Goal: Check status: Check status

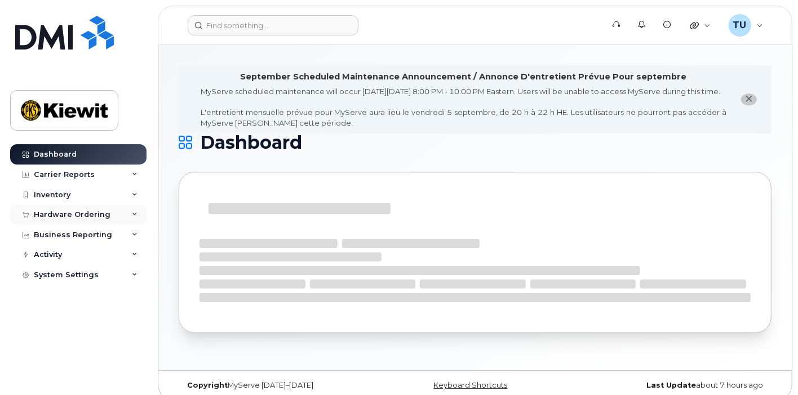
click at [99, 211] on div "Hardware Ordering" at bounding box center [72, 214] width 77 height 9
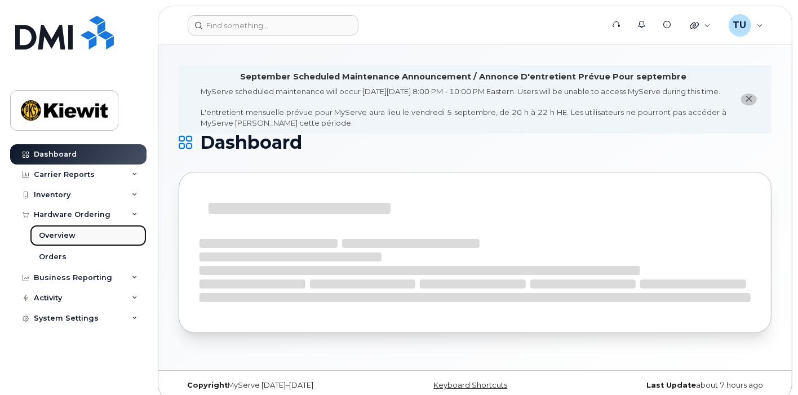
click at [81, 243] on link "Overview" at bounding box center [88, 235] width 117 height 21
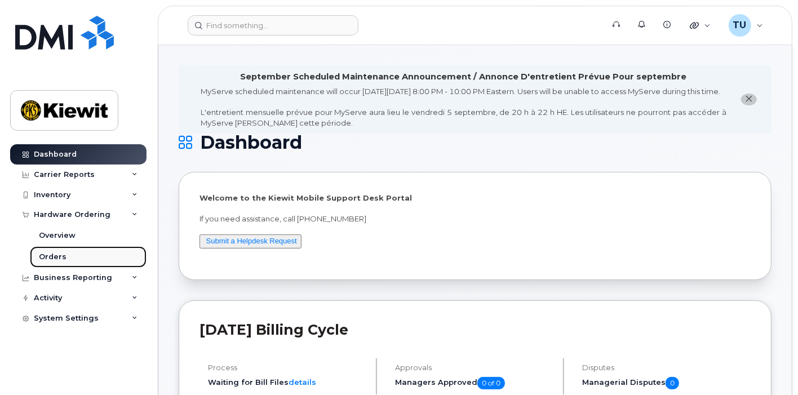
click at [76, 253] on link "Orders" at bounding box center [88, 256] width 117 height 21
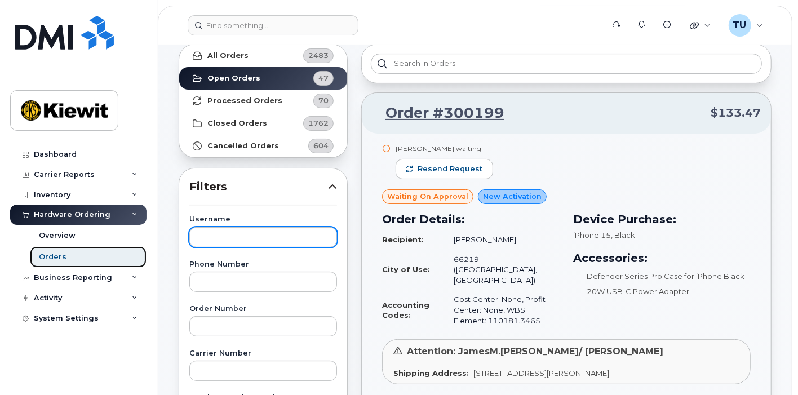
scroll to position [64, 0]
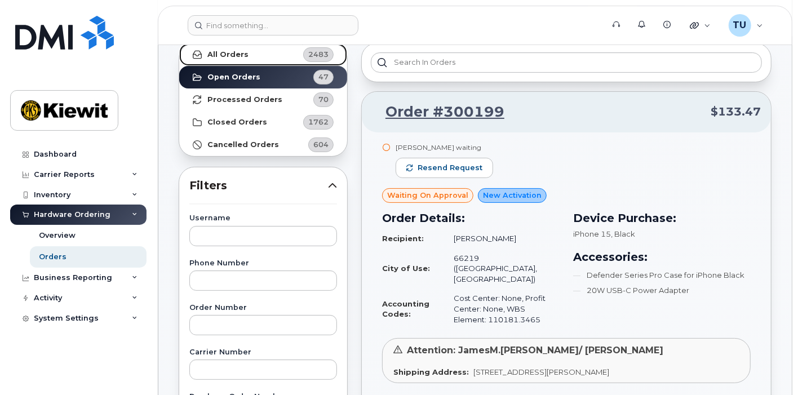
click at [288, 61] on link "All Orders 2483" at bounding box center [263, 54] width 168 height 23
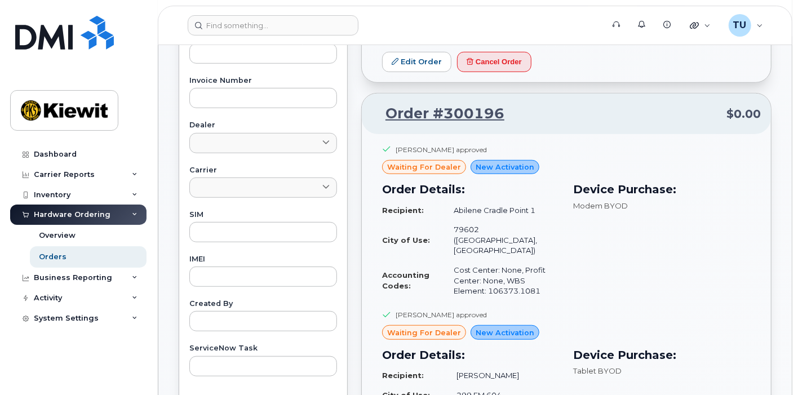
scroll to position [521, 0]
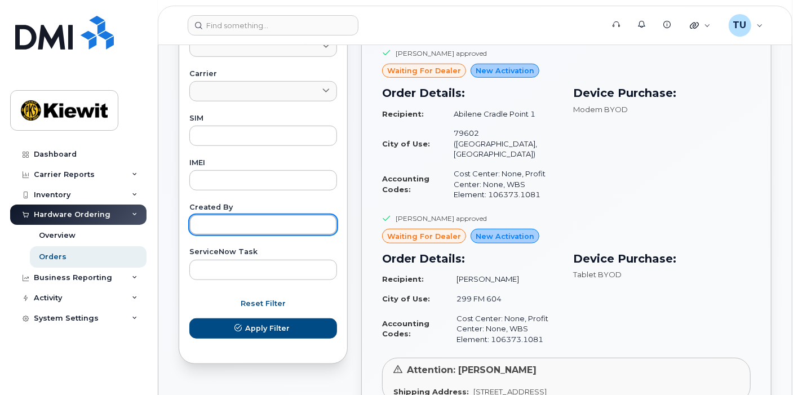
click at [258, 228] on input "text" at bounding box center [263, 225] width 148 height 20
click at [189, 319] on button "Apply Filter" at bounding box center [263, 329] width 148 height 20
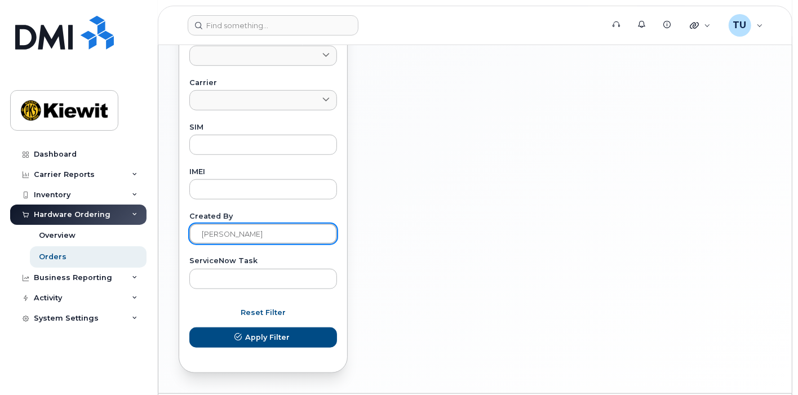
scroll to position [544, 0]
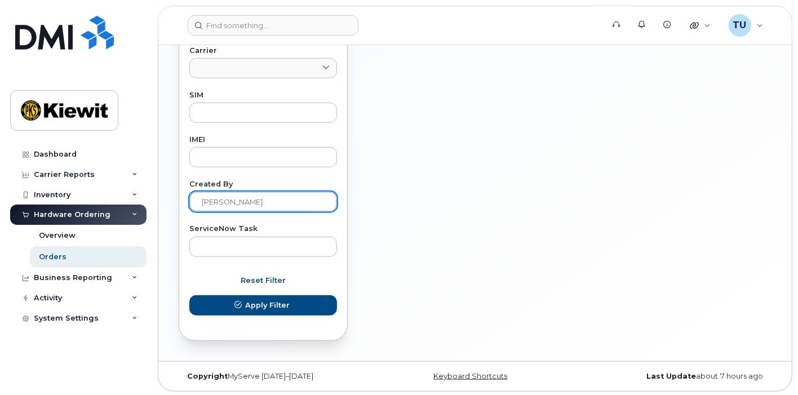
click at [263, 203] on input "[PERSON_NAME]" at bounding box center [263, 202] width 148 height 20
type input "[PERSON_NAME]"
click at [189, 295] on button "Apply Filter" at bounding box center [263, 305] width 148 height 20
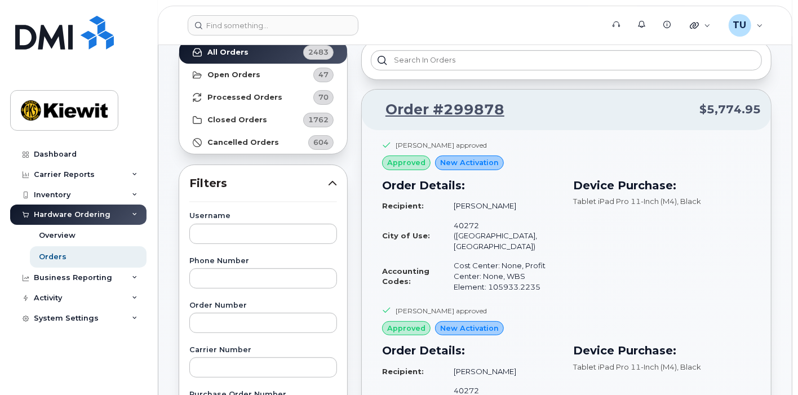
scroll to position [62, 0]
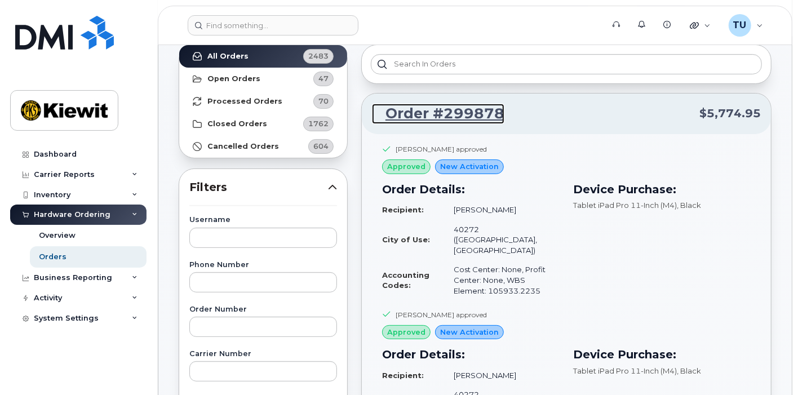
click at [475, 120] on link "Order #299878" at bounding box center [438, 114] width 132 height 20
